Goal: Browse casually

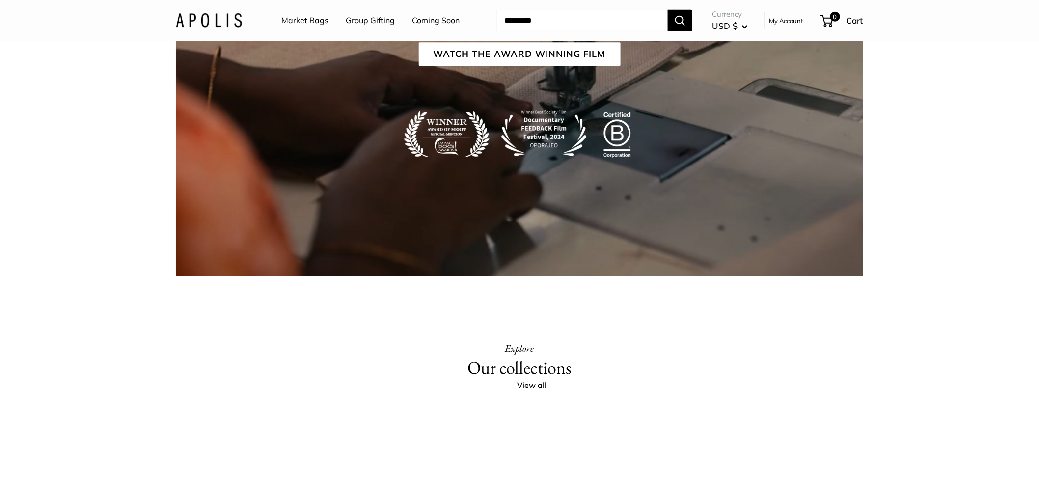
scroll to position [1964, 0]
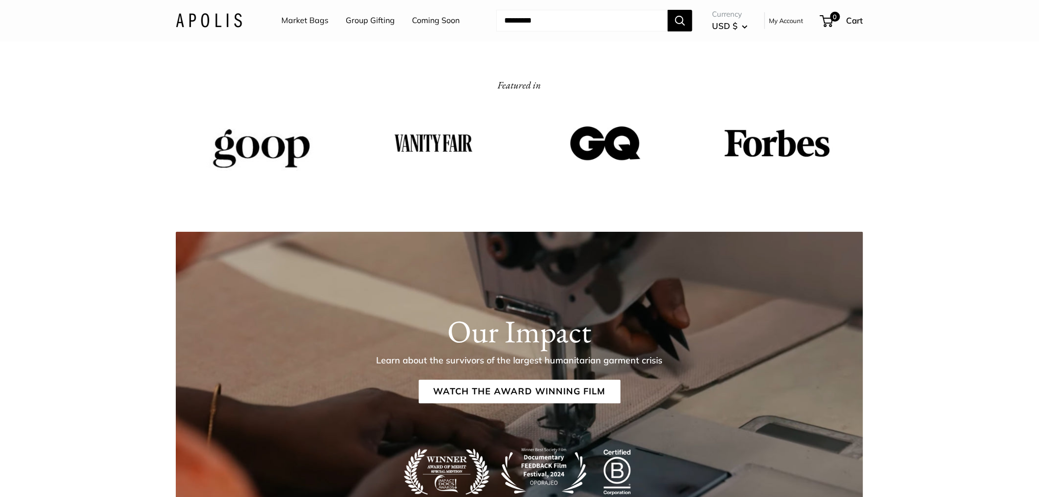
scroll to position [1746, 0]
